Goal: Transaction & Acquisition: Purchase product/service

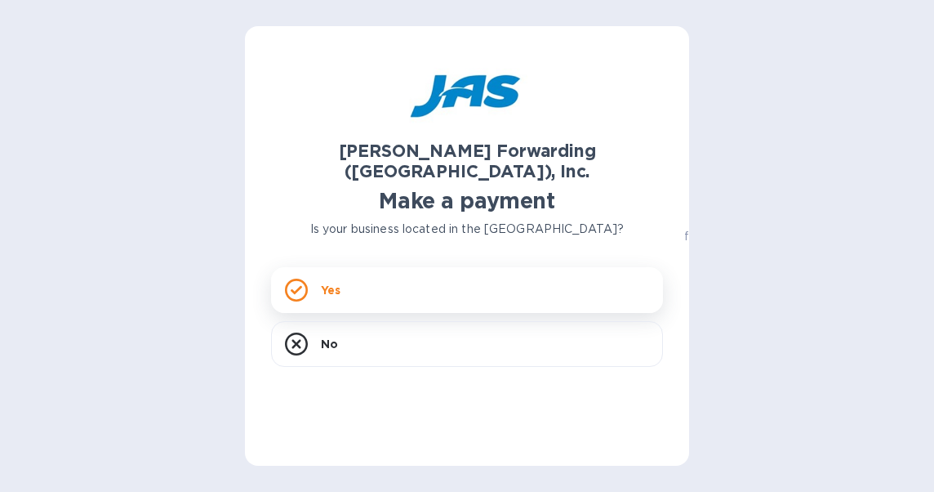
click at [392, 273] on div "Yes" at bounding box center [467, 290] width 392 height 46
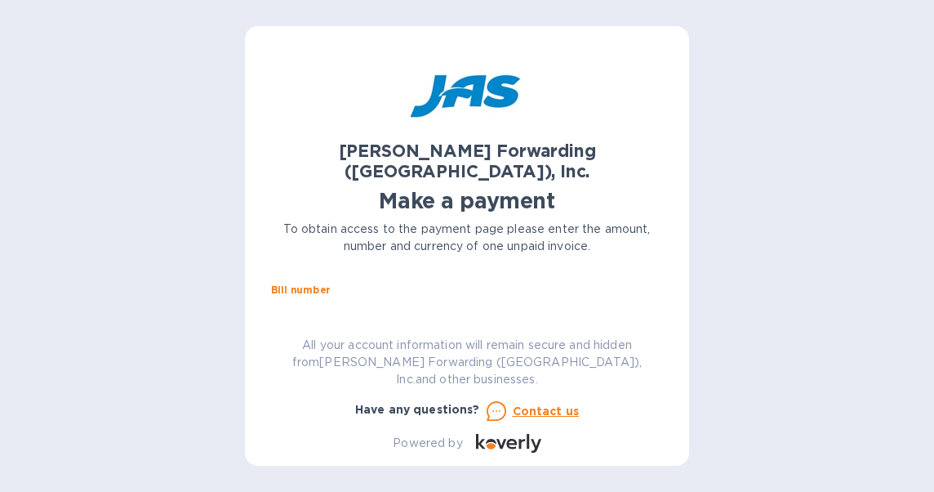
click at [381, 297] on input "text" at bounding box center [473, 309] width 379 height 24
type input "BOS503307126"
click at [306, 327] on div "[PERSON_NAME] Forwarding ([GEOGRAPHIC_DATA]), Inc. Make a payment To obtain acc…" at bounding box center [467, 252] width 392 height 400
click at [286, 332] on label "Amount" at bounding box center [292, 337] width 42 height 10
click at [279, 348] on div "All your account information will remain secure and hidden from [PERSON_NAME] F…" at bounding box center [467, 362] width 405 height 65
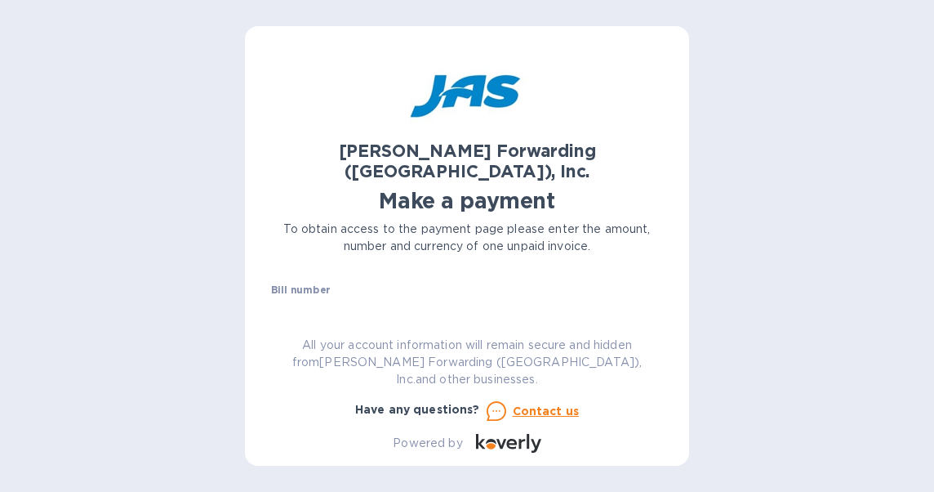
click at [292, 333] on div "[PERSON_NAME] Forwarding ([GEOGRAPHIC_DATA]), Inc. Make a payment To obtain acc…" at bounding box center [467, 252] width 392 height 400
click at [382, 308] on input "text" at bounding box center [387, 320] width 219 height 24
type input "308.84"
click at [649, 317] on icon at bounding box center [653, 319] width 8 height 4
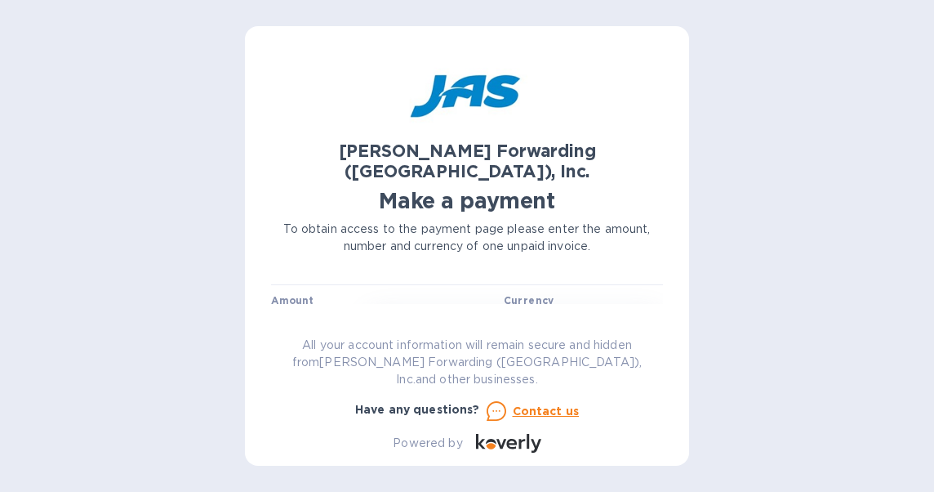
drag, startPoint x: 646, startPoint y: 300, endPoint x: 823, endPoint y: 243, distance: 186.2
click at [824, 241] on div "[PERSON_NAME] Forwarding ([GEOGRAPHIC_DATA]), Inc. Make a payment To obtain acc…" at bounding box center [467, 246] width 934 height 492
click at [451, 288] on input "text" at bounding box center [467, 300] width 392 height 24
type input "[PERSON_NAME] & [PERSON_NAME], Inc."
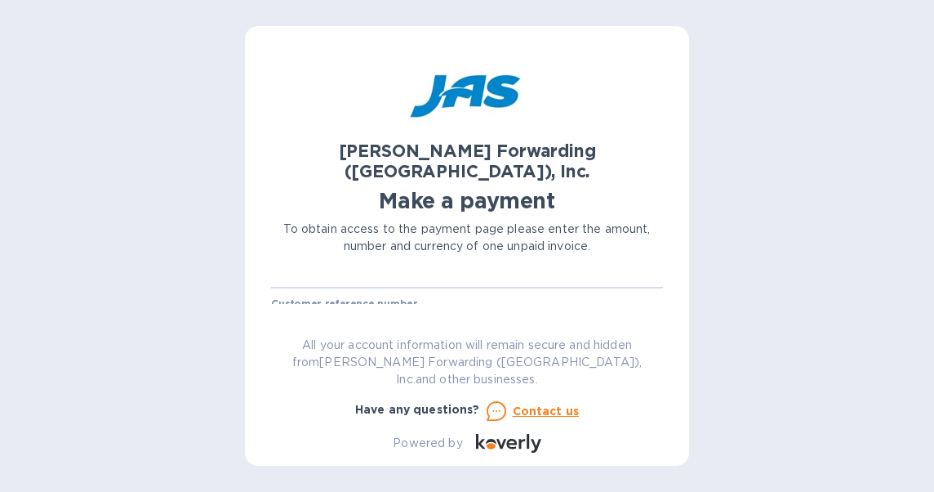
scroll to position [145, 0]
click at [315, 293] on input "text" at bounding box center [467, 305] width 392 height 24
type input "FISCA"
click at [537, 292] on b "Credit card" at bounding box center [566, 298] width 69 height 13
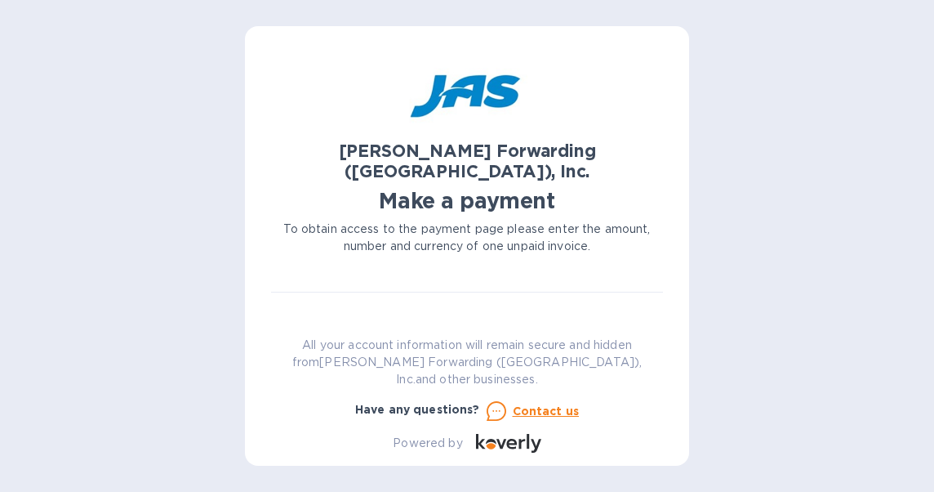
scroll to position [163, 0]
click at [529, 328] on span "Go to payment page" at bounding box center [467, 338] width 366 height 20
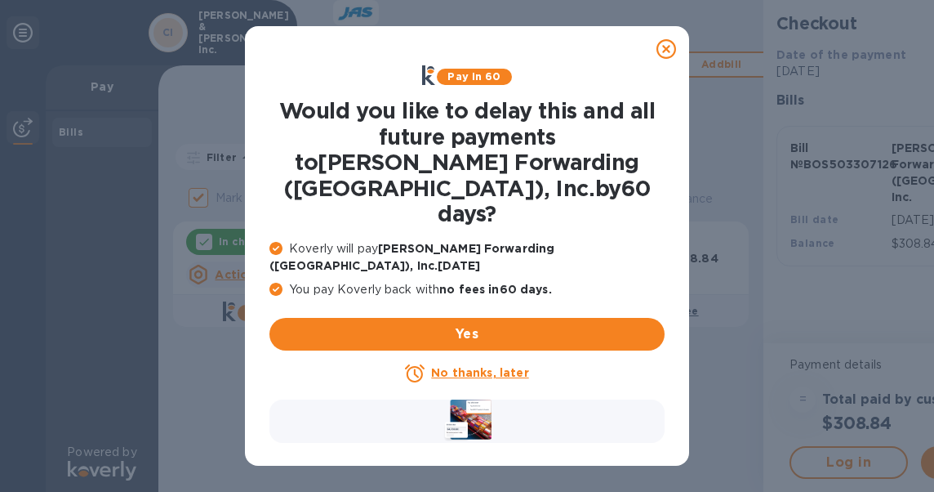
click at [487, 366] on u "No thanks, later" at bounding box center [479, 372] width 97 height 13
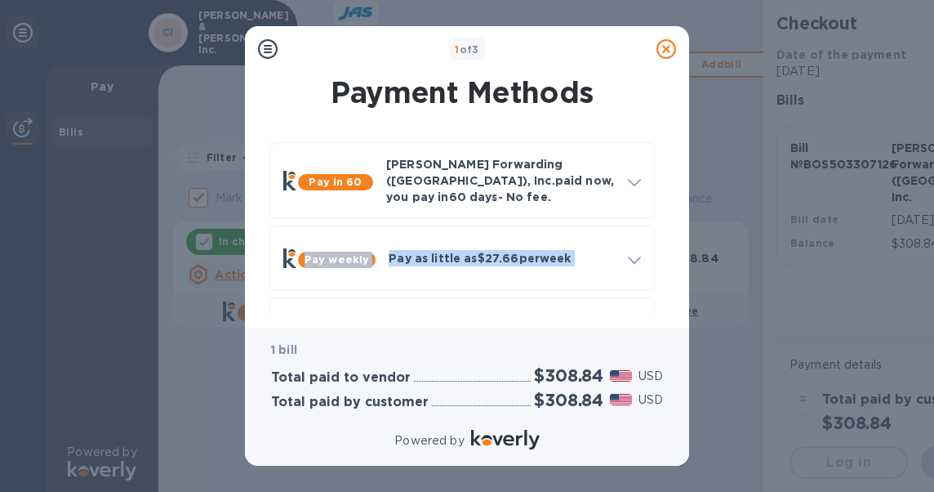
drag, startPoint x: 669, startPoint y: 179, endPoint x: 673, endPoint y: 240, distance: 61.4
click at [673, 240] on div "Payment Methods Pay in 60 [PERSON_NAME] Forwarding ([GEOGRAPHIC_DATA]), Inc. pa…" at bounding box center [467, 193] width 418 height 243
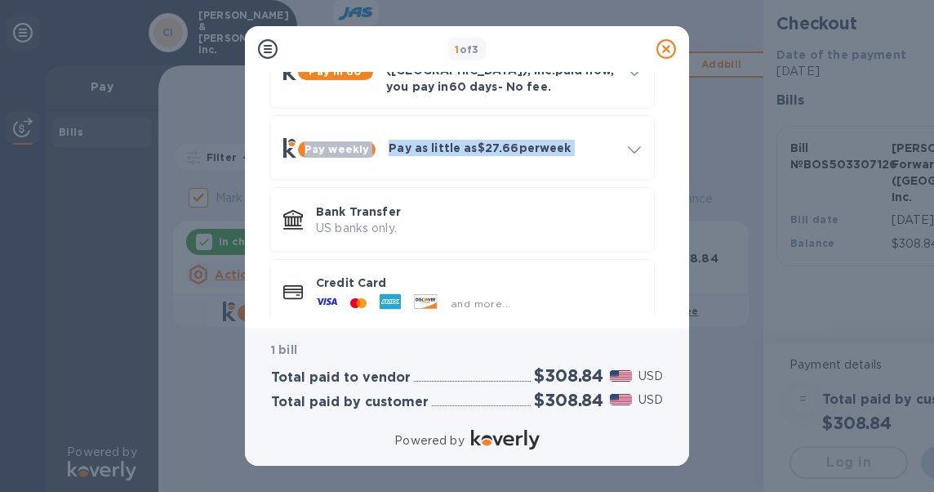
scroll to position [120, 0]
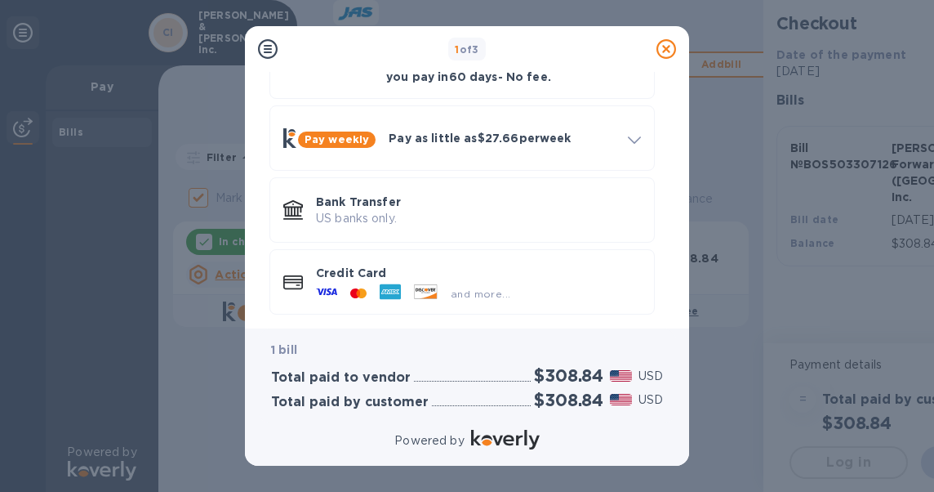
click at [350, 288] on icon at bounding box center [358, 293] width 16 height 10
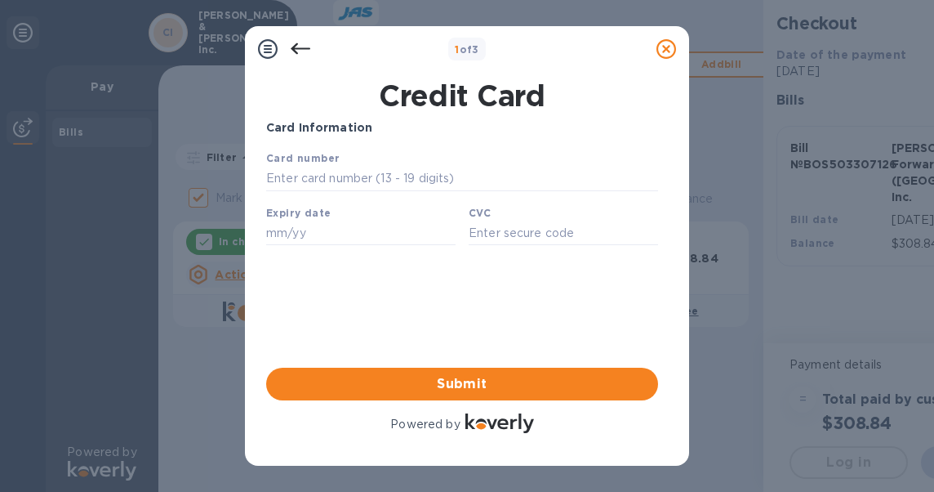
scroll to position [0, 0]
click at [326, 182] on input "text" at bounding box center [462, 179] width 392 height 24
type input "[CREDIT_CARD_NUMBER]"
click at [318, 237] on input "text" at bounding box center [360, 232] width 189 height 24
type input "11/26"
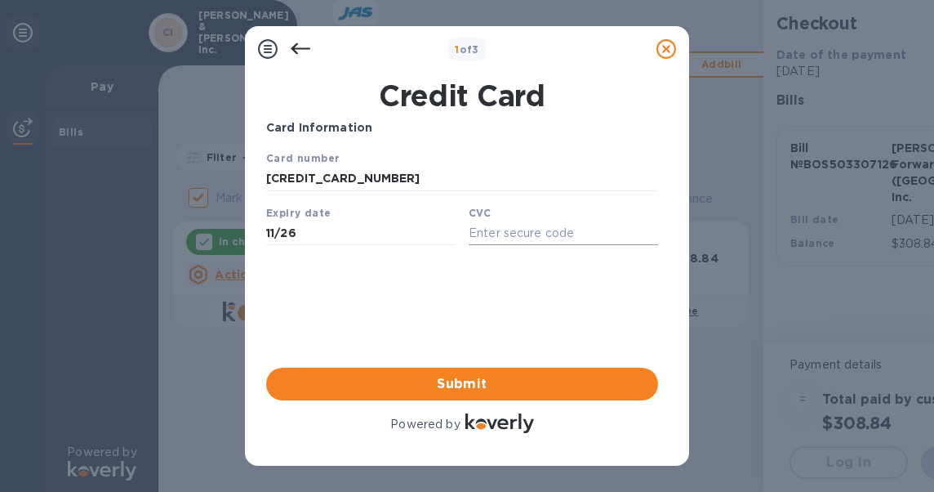
click at [520, 238] on input "text" at bounding box center [563, 232] width 189 height 24
type input "1124"
click at [474, 374] on span "Submit" at bounding box center [462, 384] width 366 height 20
